Goal: Task Accomplishment & Management: Complete application form

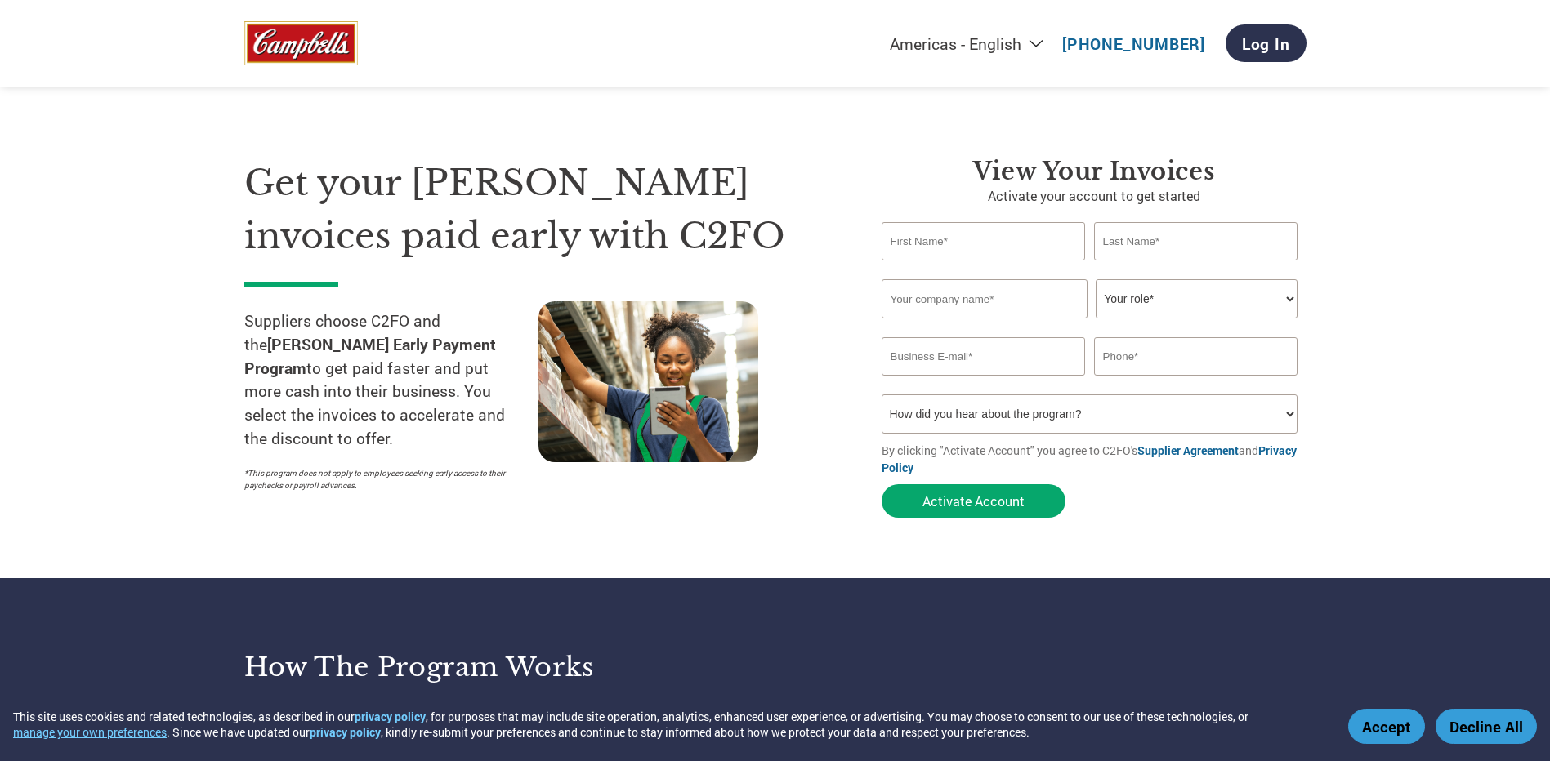
click at [920, 256] on input "text" at bounding box center [984, 241] width 204 height 38
type input "[PERSON_NAME]"
type input "Indigo Ag, Inc."
select select "ACCOUNTING"
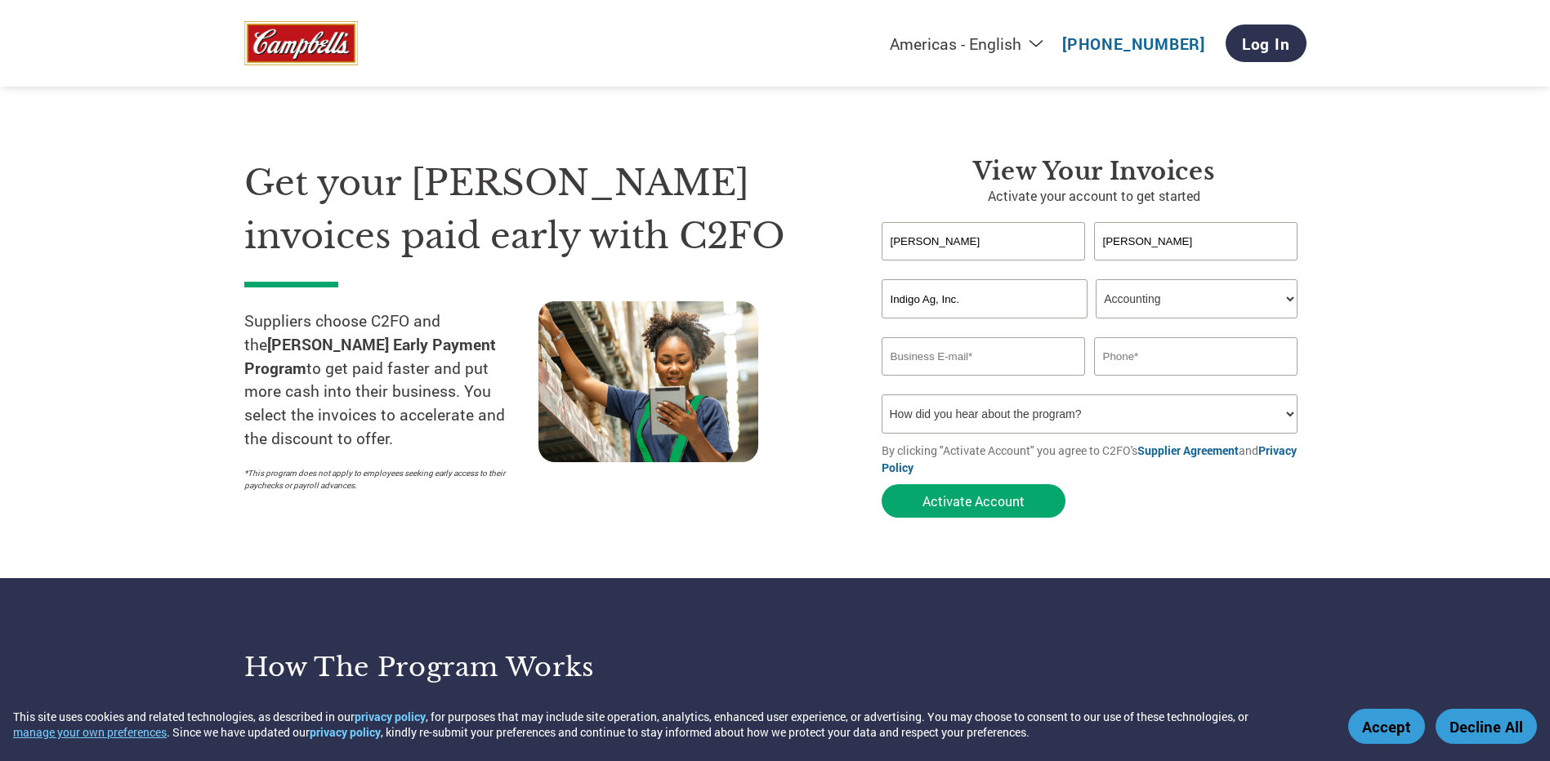
click at [910, 355] on input "email" at bounding box center [984, 356] width 204 height 38
type input "[EMAIL_ADDRESS][DOMAIN_NAME]"
type input "[PHONE_NUMBER]"
click at [997, 413] on select "How did you hear about the program? Received a letter Email Social Media Online…" at bounding box center [1090, 414] width 417 height 39
select select "Email"
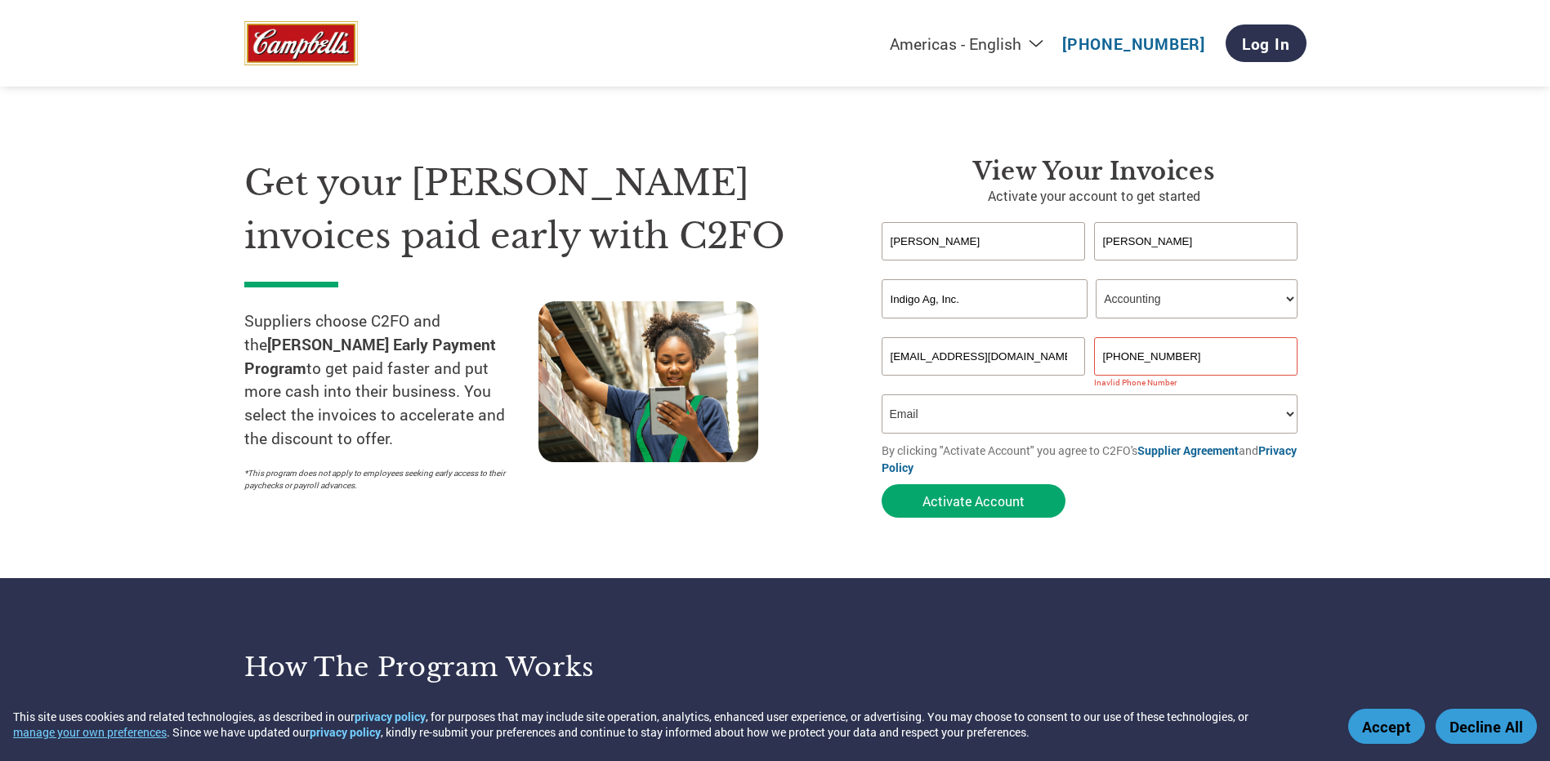
click at [882, 395] on select "How did you hear about the program? Received a letter Email Social Media Online…" at bounding box center [1090, 414] width 417 height 39
click at [1248, 357] on input "[PHONE_NUMBER]" at bounding box center [1196, 356] width 204 height 38
type input "[PHONE_NUMBER]"
click at [975, 506] on button "Activate Account" at bounding box center [974, 501] width 184 height 33
